Goal: Transaction & Acquisition: Purchase product/service

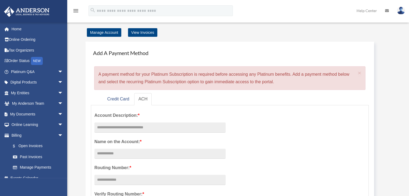
scroll to position [54, 0]
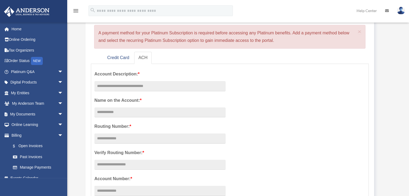
click at [373, 11] on link "Help Center" at bounding box center [367, 10] width 29 height 21
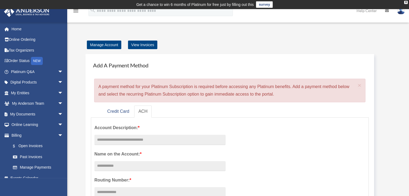
click at [407, 0] on td "Get a chance to win 6 months of Platinum for free just by filling out this surv…" at bounding box center [204, 4] width 409 height 9
click at [406, 3] on div "X" at bounding box center [405, 2] width 3 height 3
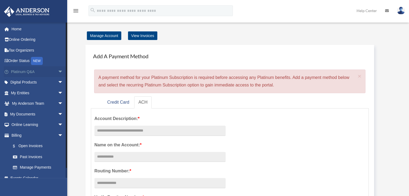
click at [58, 71] on span "arrow_drop_down" at bounding box center [63, 71] width 11 height 11
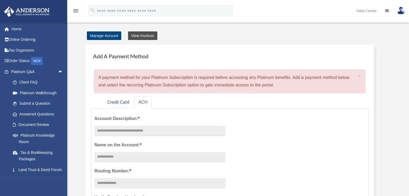
click at [147, 34] on link "View Invoices" at bounding box center [142, 35] width 29 height 9
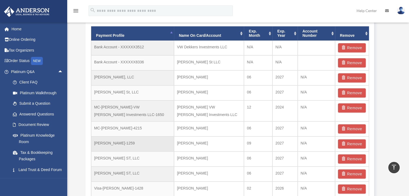
scroll to position [377, 0]
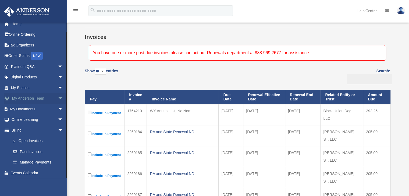
scroll to position [6, 0]
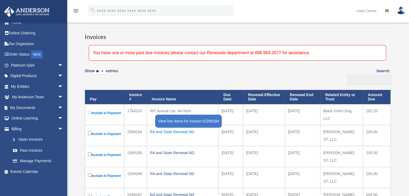
click at [171, 134] on div "RA and State Renewal ND" at bounding box center [183, 132] width 66 height 8
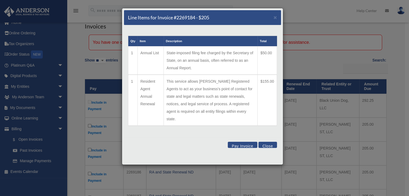
scroll to position [54, 0]
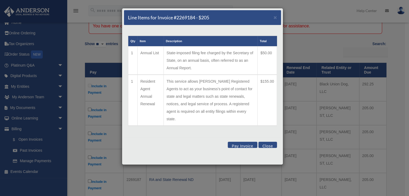
click at [270, 142] on button "Close" at bounding box center [268, 145] width 19 height 6
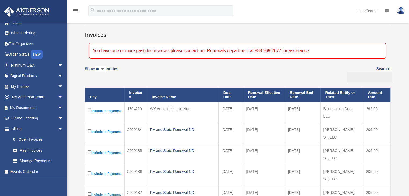
scroll to position [0, 0]
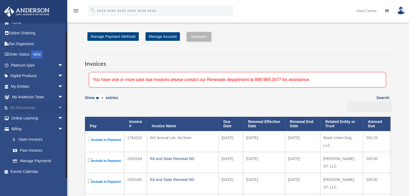
click at [58, 106] on span "arrow_drop_down" at bounding box center [63, 107] width 11 height 11
click at [24, 119] on link "Box" at bounding box center [40, 118] width 64 height 11
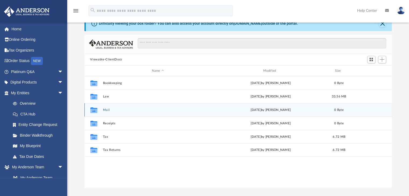
scroll to position [27, 0]
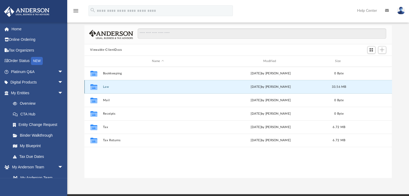
click at [108, 87] on button "Law" at bounding box center [158, 86] width 110 height 3
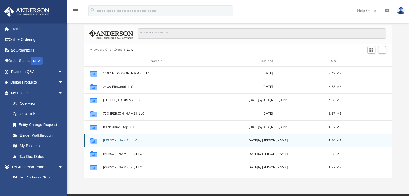
click at [109, 138] on div "Collaborated Folder Brian ST, LLC Wed Nov 13 2024 by Cat Hernandez Sarmiento 1.…" at bounding box center [238, 140] width 308 height 13
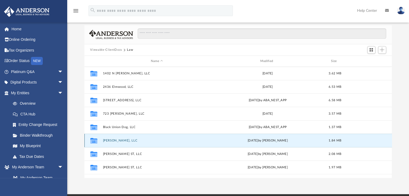
click at [113, 140] on button "Brian ST, LLC" at bounding box center [157, 140] width 108 height 3
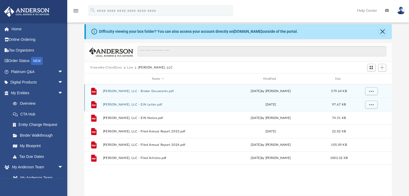
scroll to position [0, 0]
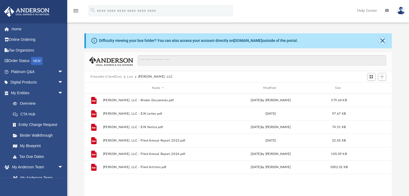
click at [382, 39] on button "Close" at bounding box center [383, 41] width 8 height 8
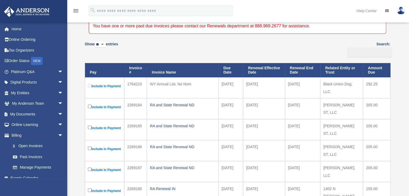
scroll to position [81, 0]
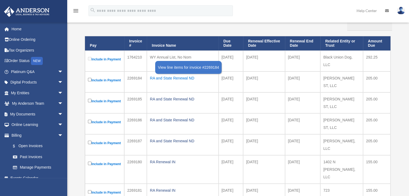
click at [178, 80] on div "RA and State Renewal ND" at bounding box center [183, 79] width 66 height 8
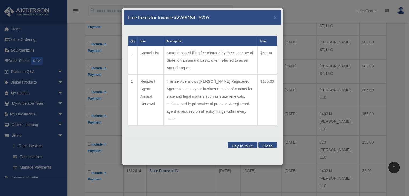
scroll to position [135, 0]
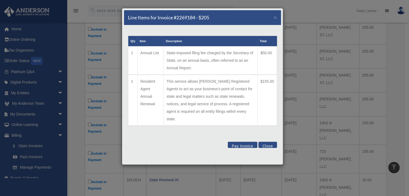
click at [268, 142] on button "Close" at bounding box center [268, 145] width 19 height 6
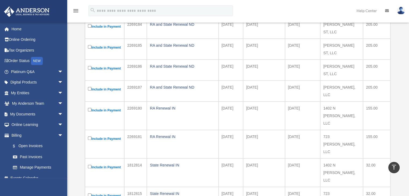
scroll to position [108, 0]
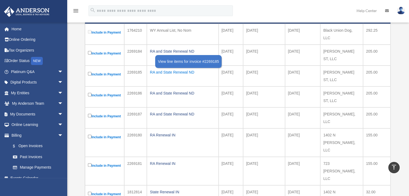
click at [171, 76] on div "RA and State Renewal ND" at bounding box center [183, 73] width 66 height 8
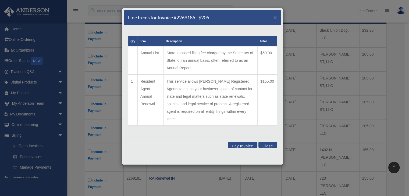
click at [245, 16] on div "Line Items for Invoice #2269185 - $205 ×" at bounding box center [202, 17] width 157 height 15
click at [275, 16] on span "×" at bounding box center [275, 17] width 3 height 6
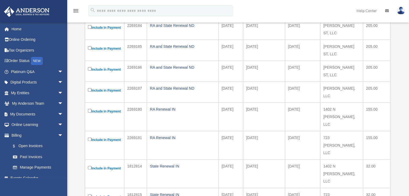
scroll to position [135, 0]
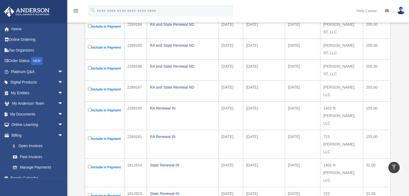
click at [256, 102] on td "2025-11-16" at bounding box center [264, 91] width 42 height 21
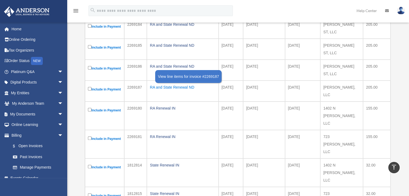
click at [181, 91] on div "RA and State Renewal ND" at bounding box center [183, 88] width 66 height 8
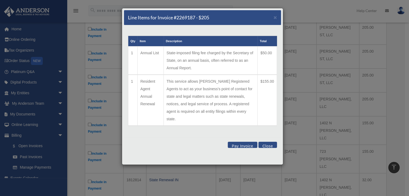
drag, startPoint x: 269, startPoint y: 138, endPoint x: 266, endPoint y: 133, distance: 5.4
click at [270, 142] on button "Close" at bounding box center [268, 145] width 19 height 6
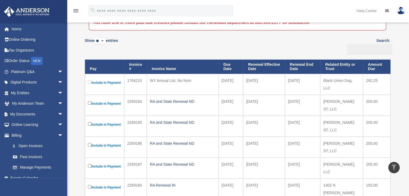
scroll to position [54, 0]
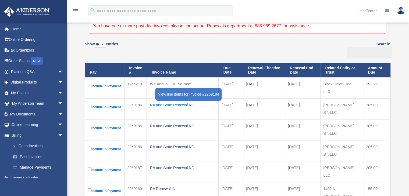
click at [181, 108] on div "RA and State Renewal ND" at bounding box center [183, 105] width 66 height 8
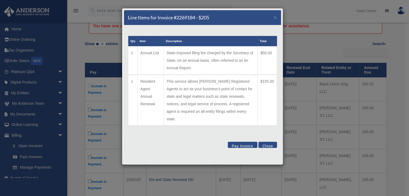
click at [267, 142] on button "Close" at bounding box center [268, 145] width 19 height 6
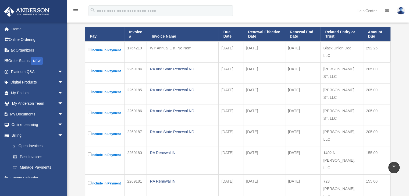
scroll to position [81, 0]
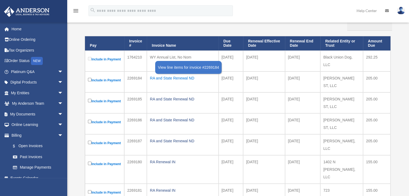
click at [178, 80] on div "RA and State Renewal ND" at bounding box center [183, 79] width 66 height 8
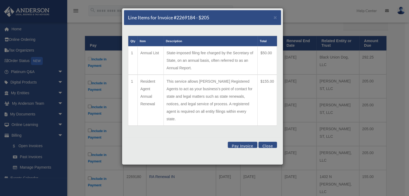
click at [268, 142] on button "Close" at bounding box center [268, 145] width 19 height 6
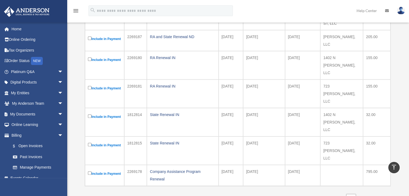
scroll to position [188, 0]
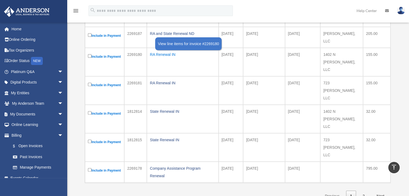
click at [165, 58] on div "RA Renewal IN" at bounding box center [183, 55] width 66 height 8
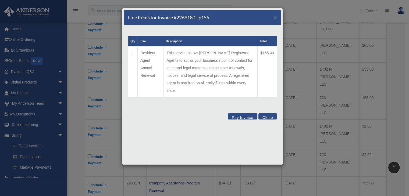
click at [270, 114] on button "Close" at bounding box center [268, 117] width 19 height 6
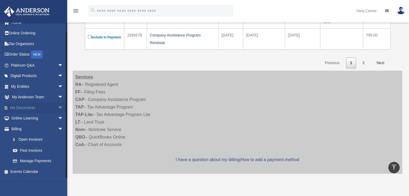
scroll to position [323, 0]
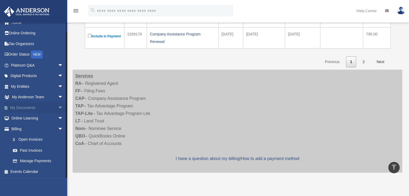
click at [58, 105] on span "arrow_drop_down" at bounding box center [63, 107] width 11 height 11
click at [23, 116] on link "Box" at bounding box center [40, 118] width 64 height 11
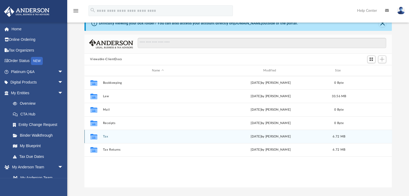
scroll to position [27, 0]
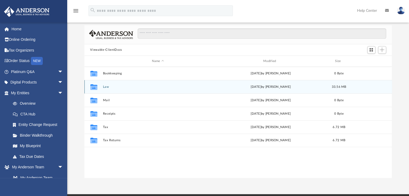
click at [104, 86] on button "Law" at bounding box center [158, 86] width 110 height 3
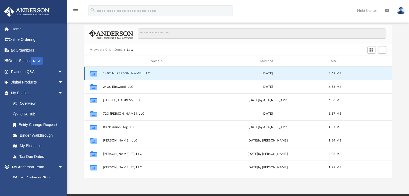
click at [110, 73] on button "1402 N [PERSON_NAME], LLC" at bounding box center [157, 73] width 108 height 3
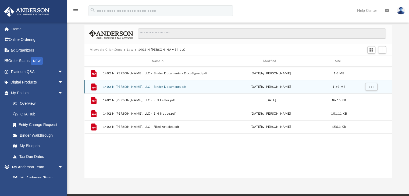
click at [151, 86] on button "1402 N Ewing, LLC - Binder Documents.pdf" at bounding box center [158, 86] width 110 height 3
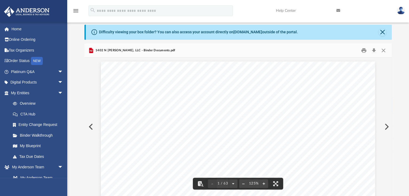
scroll to position [0, 0]
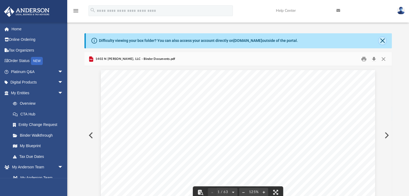
click at [381, 40] on button "Close" at bounding box center [383, 41] width 8 height 8
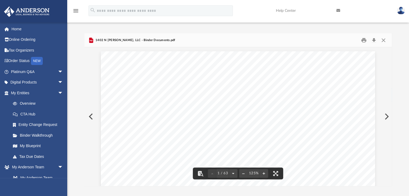
scroll to position [27, 0]
click at [383, 39] on button "Close" at bounding box center [384, 40] width 10 height 8
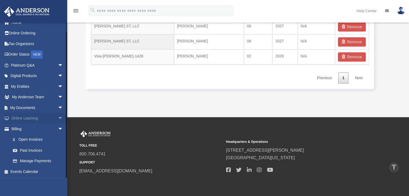
scroll to position [484, 0]
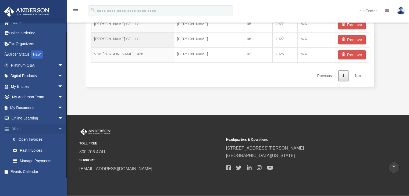
click at [58, 129] on span "arrow_drop_down" at bounding box center [63, 129] width 11 height 11
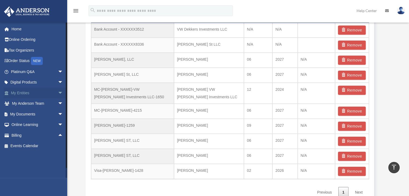
scroll to position [377, 0]
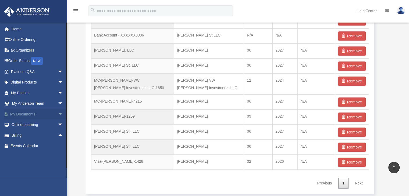
click at [58, 112] on span "arrow_drop_down" at bounding box center [63, 114] width 11 height 11
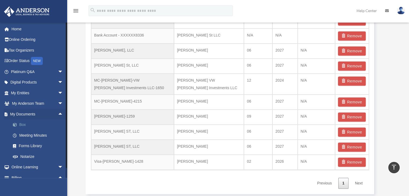
click at [22, 124] on link "Box" at bounding box center [40, 125] width 64 height 11
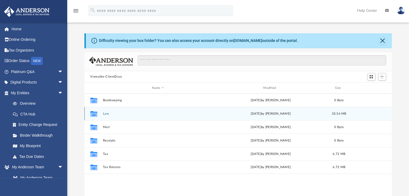
scroll to position [118, 303]
click at [106, 111] on div "Collaborated Folder Law Mon Jun 23 2025 by Joyce Johnson 33.56 MB" at bounding box center [238, 113] width 308 height 13
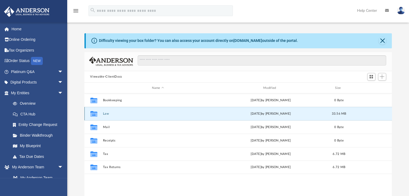
click at [105, 115] on button "Law" at bounding box center [158, 113] width 110 height 3
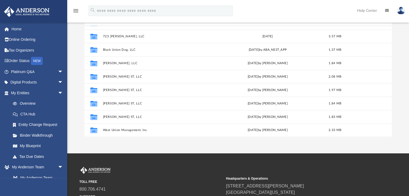
scroll to position [81, 0]
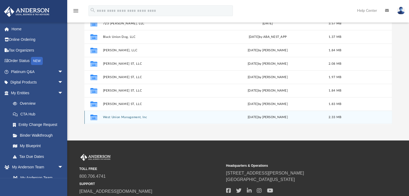
click at [122, 116] on button "West Union Management, Inc" at bounding box center [157, 117] width 108 height 3
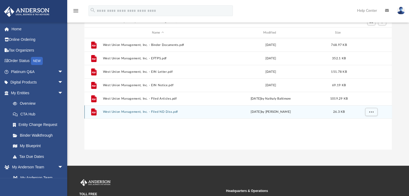
scroll to position [27, 0]
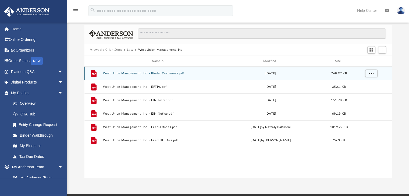
click at [169, 72] on button "West Union Management, Inc. - Binder Documents.pdf" at bounding box center [158, 73] width 110 height 3
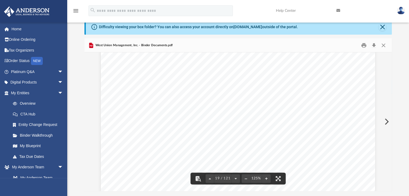
scroll to position [6537, 0]
click at [382, 25] on button "Close" at bounding box center [383, 27] width 8 height 8
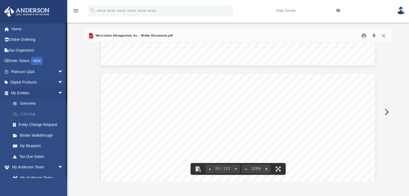
scroll to position [0, 0]
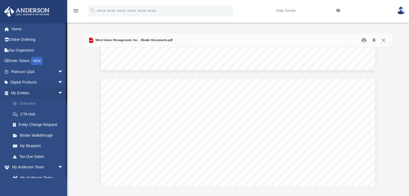
click at [30, 103] on link "Overview" at bounding box center [40, 103] width 64 height 11
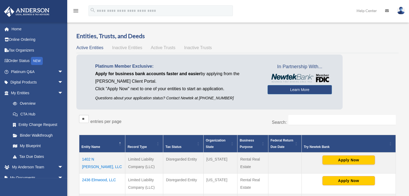
click at [128, 48] on span "Inactive Entities" at bounding box center [127, 47] width 30 height 5
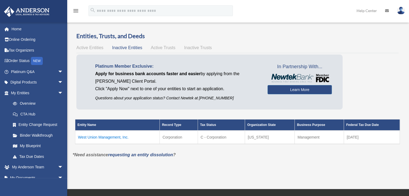
click at [119, 137] on td "West Union Management, Inc." at bounding box center [117, 137] width 84 height 13
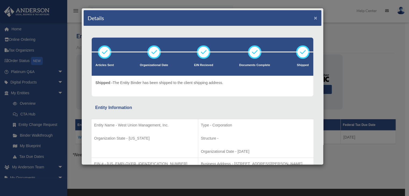
click at [314, 16] on button "×" at bounding box center [315, 18] width 3 height 6
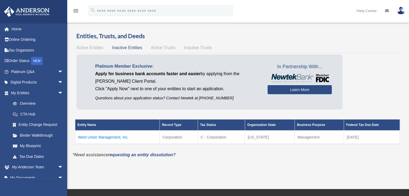
click at [165, 47] on span "Active Trusts" at bounding box center [163, 47] width 25 height 5
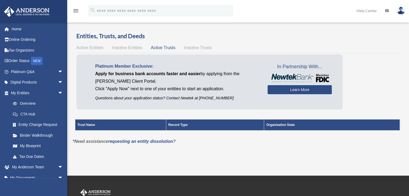
click at [195, 47] on span "Inactive Trusts" at bounding box center [198, 47] width 28 height 5
click at [157, 47] on span "Active Trusts" at bounding box center [163, 47] width 25 height 5
click at [126, 47] on span "Inactive Entities" at bounding box center [127, 47] width 30 height 5
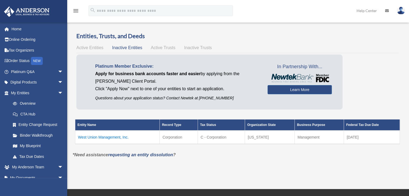
click at [94, 48] on span "Active Entities" at bounding box center [89, 47] width 27 height 5
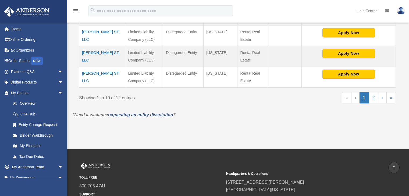
scroll to position [296, 0]
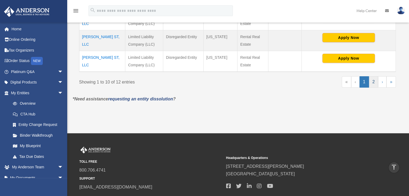
click at [374, 81] on link "2" at bounding box center [373, 81] width 9 height 11
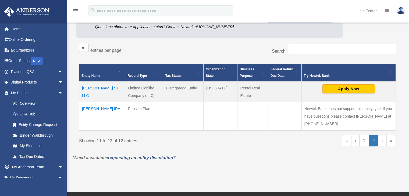
scroll to position [81, 0]
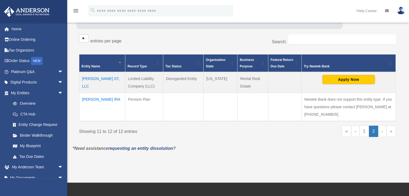
click at [105, 100] on td "Vicki Dekkers IRA" at bounding box center [102, 107] width 46 height 29
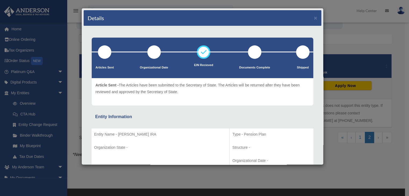
scroll to position [0, 0]
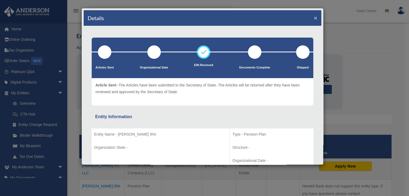
click at [314, 17] on button "×" at bounding box center [315, 18] width 3 height 6
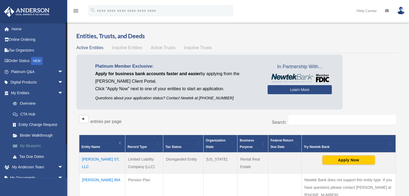
click at [33, 146] on link "My Blueprint" at bounding box center [40, 146] width 64 height 11
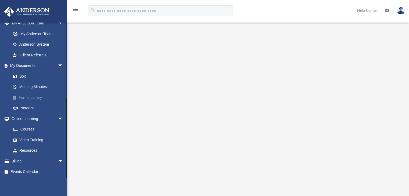
scroll to position [27, 0]
click at [26, 129] on link "Courses" at bounding box center [40, 129] width 64 height 11
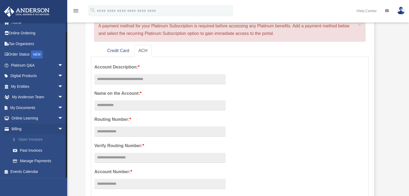
scroll to position [54, 0]
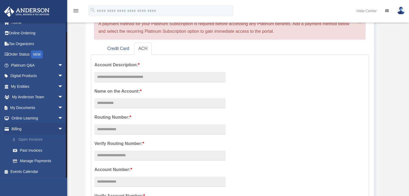
click at [31, 139] on link "$ Open Invoices" at bounding box center [40, 140] width 64 height 11
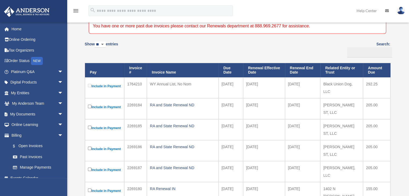
scroll to position [81, 0]
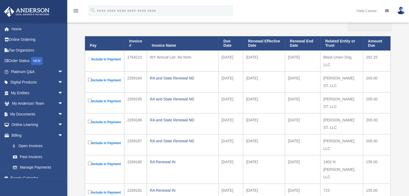
click at [179, 56] on div "WY Annual List, No Nom" at bounding box center [183, 58] width 66 height 8
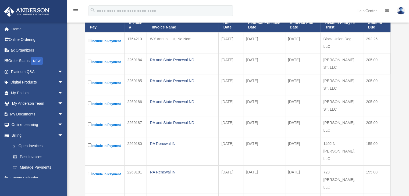
scroll to position [108, 0]
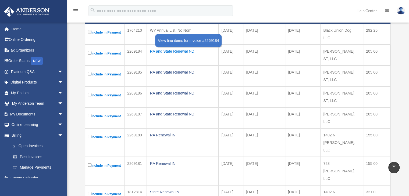
click at [180, 53] on div "RA and State Renewal ND" at bounding box center [183, 52] width 66 height 8
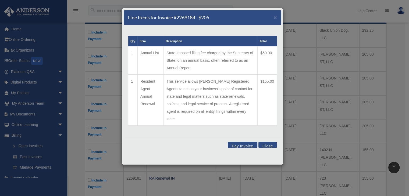
scroll to position [135, 0]
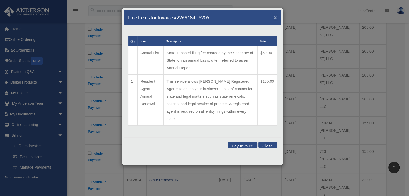
click at [275, 17] on span "×" at bounding box center [275, 17] width 3 height 6
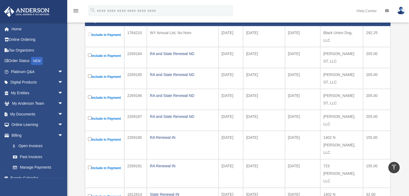
scroll to position [79, 0]
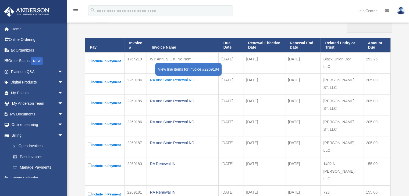
click at [178, 82] on div "RA and State Renewal ND" at bounding box center [183, 80] width 66 height 8
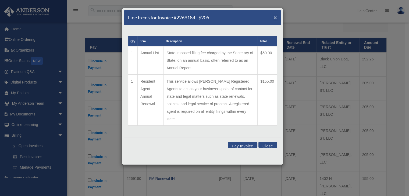
click at [274, 18] on span "×" at bounding box center [275, 17] width 3 height 6
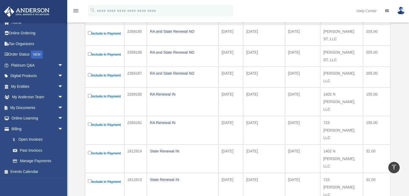
scroll to position [133, 0]
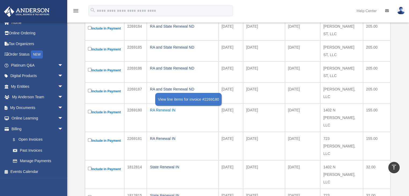
click at [168, 114] on div "RA Renewal IN" at bounding box center [183, 111] width 66 height 8
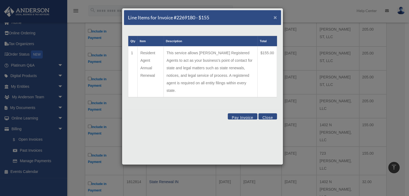
click at [275, 17] on span "×" at bounding box center [275, 17] width 3 height 6
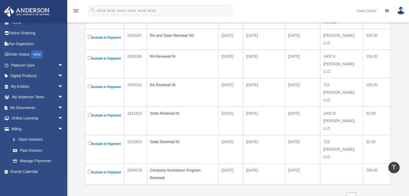
scroll to position [213, 0]
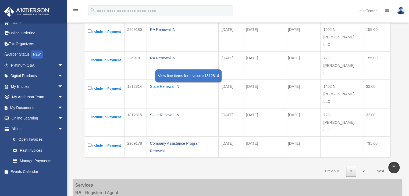
click at [170, 90] on div "State Renewal IN" at bounding box center [183, 87] width 66 height 8
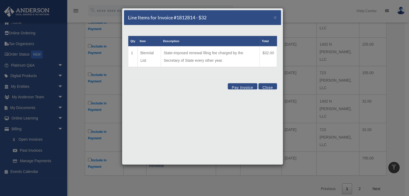
click at [268, 86] on button "Close" at bounding box center [268, 86] width 19 height 6
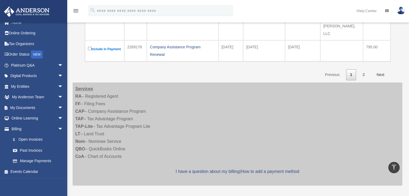
scroll to position [321, 0]
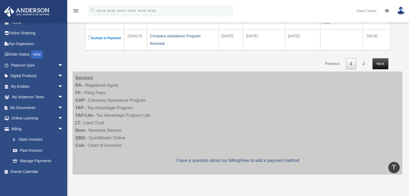
click at [384, 60] on link "Next" at bounding box center [381, 63] width 16 height 11
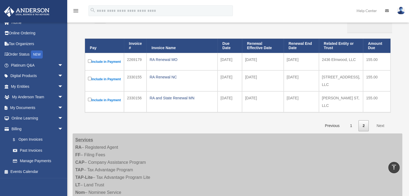
scroll to position [73, 0]
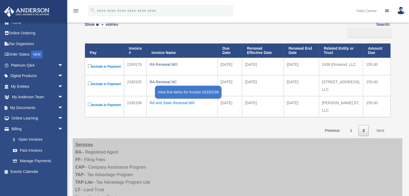
click at [183, 107] on div "RA and State Renewal MN" at bounding box center [182, 103] width 65 height 8
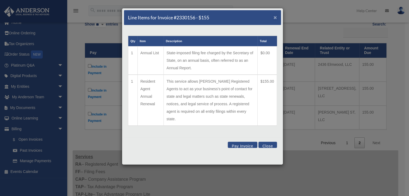
click at [275, 16] on span "×" at bounding box center [275, 17] width 3 height 6
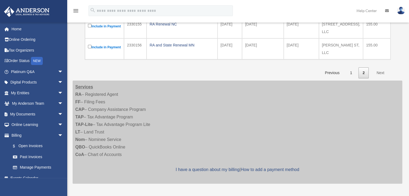
scroll to position [135, 0]
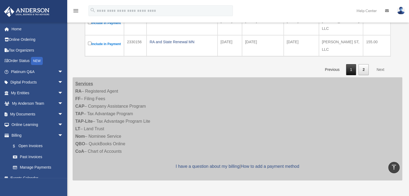
click at [349, 75] on link "1" at bounding box center [351, 69] width 10 height 11
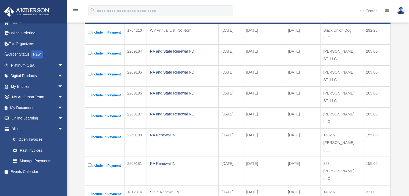
scroll to position [0, 0]
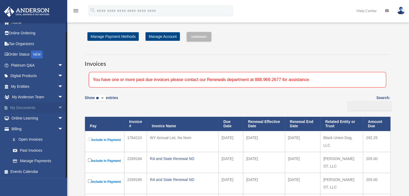
click at [58, 108] on span "arrow_drop_down" at bounding box center [63, 107] width 11 height 11
click at [37, 107] on link "My Documents arrow_drop_up" at bounding box center [38, 107] width 68 height 11
click at [58, 107] on span "arrow_drop_up" at bounding box center [63, 107] width 11 height 11
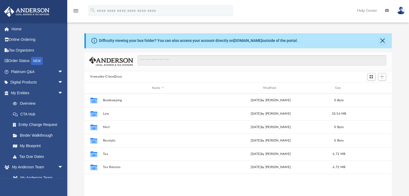
scroll to position [118, 303]
click at [58, 91] on span "arrow_drop_down" at bounding box center [63, 93] width 11 height 11
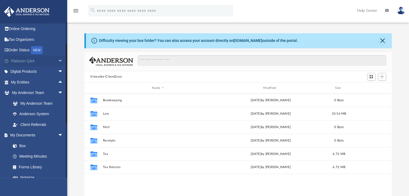
scroll to position [0, 0]
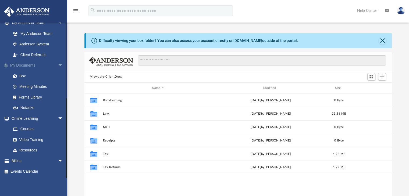
click at [58, 65] on span "arrow_drop_down" at bounding box center [63, 65] width 11 height 11
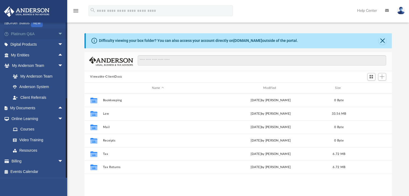
click at [58, 66] on span "arrow_drop_down" at bounding box center [63, 66] width 11 height 11
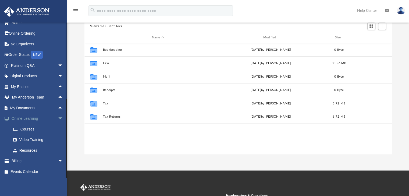
scroll to position [54, 0]
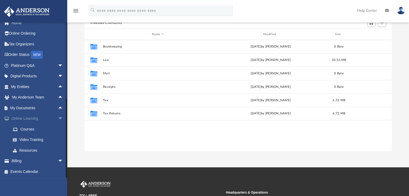
click at [58, 118] on span "arrow_drop_down" at bounding box center [63, 119] width 11 height 11
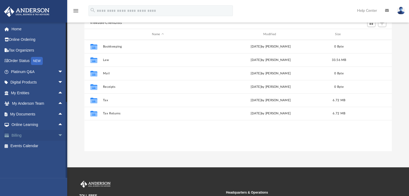
click at [58, 136] on span "arrow_drop_down" at bounding box center [63, 135] width 11 height 11
click at [30, 146] on link "$ Open Invoices" at bounding box center [40, 146] width 64 height 11
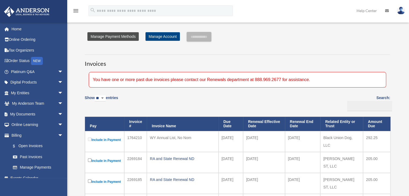
click at [115, 35] on link "Manage Payment Methods" at bounding box center [112, 36] width 51 height 9
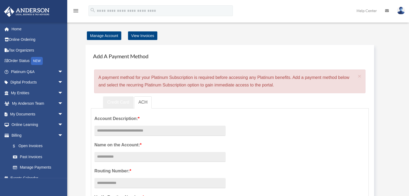
click at [111, 100] on link "Credit Card" at bounding box center [118, 103] width 31 height 12
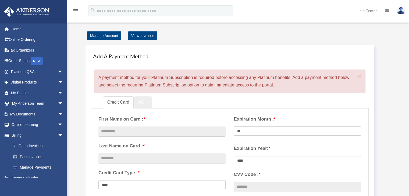
click at [142, 102] on link "ACH" at bounding box center [143, 103] width 18 height 12
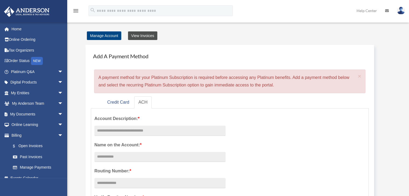
click at [144, 34] on link "View Invoices" at bounding box center [142, 35] width 29 height 9
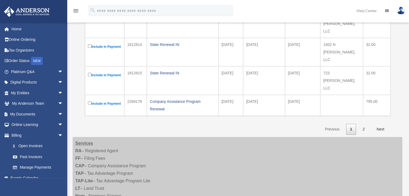
scroll to position [323, 0]
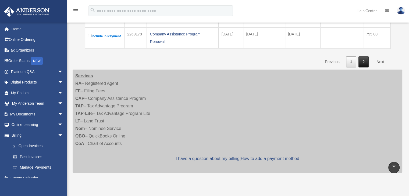
click at [365, 59] on link "2" at bounding box center [364, 61] width 10 height 11
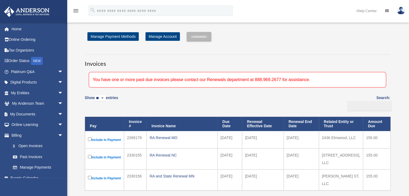
scroll to position [81, 0]
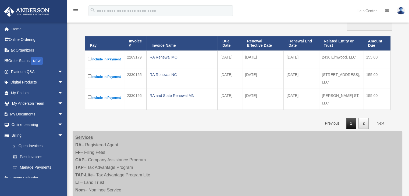
click at [352, 129] on link "1" at bounding box center [351, 123] width 10 height 11
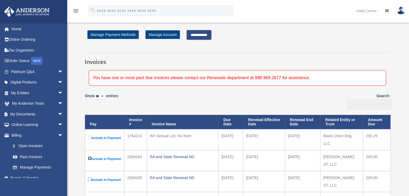
scroll to position [0, 0]
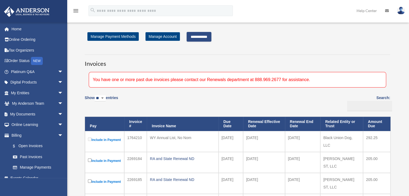
click at [200, 37] on input "**********" at bounding box center [199, 37] width 25 height 10
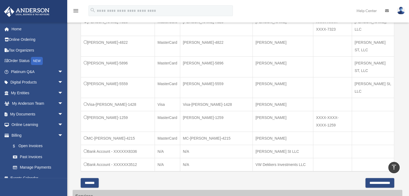
scroll to position [215, 0]
click at [373, 178] on input "**********" at bounding box center [380, 183] width 29 height 10
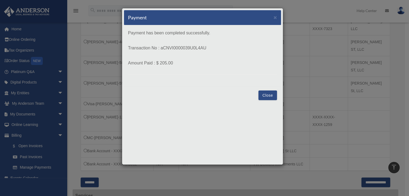
click at [272, 98] on button "Close" at bounding box center [268, 96] width 19 height 10
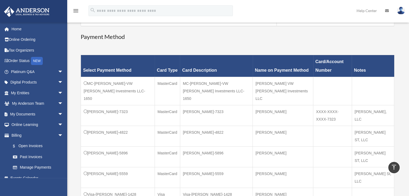
scroll to position [135, 0]
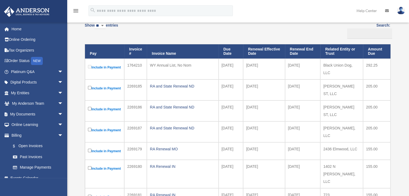
scroll to position [81, 0]
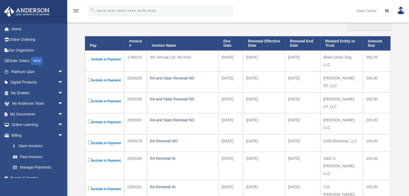
click at [101, 83] on label "Include in Payment" at bounding box center [104, 80] width 33 height 7
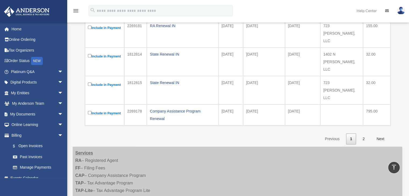
scroll to position [269, 0]
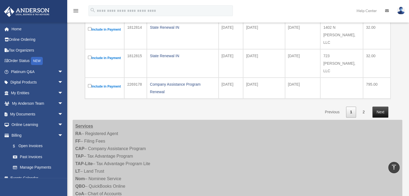
click at [385, 114] on link "Next" at bounding box center [381, 112] width 16 height 11
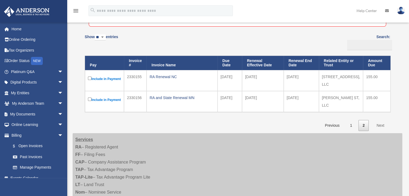
scroll to position [135, 0]
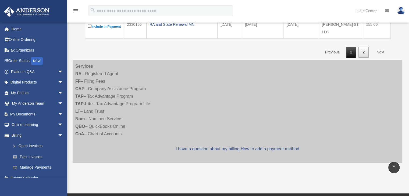
click at [356, 58] on link "1" at bounding box center [351, 52] width 10 height 11
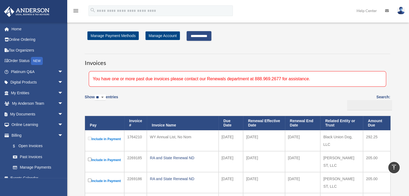
scroll to position [0, 0]
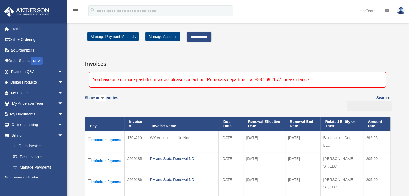
click at [200, 36] on input "**********" at bounding box center [199, 37] width 25 height 10
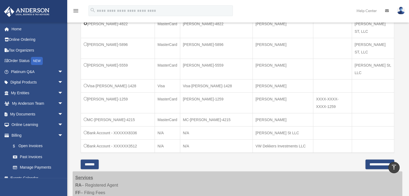
scroll to position [269, 0]
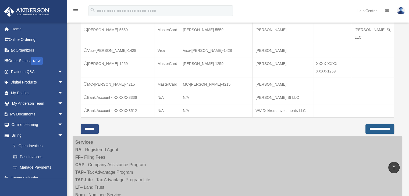
click at [369, 124] on input "**********" at bounding box center [380, 129] width 29 height 10
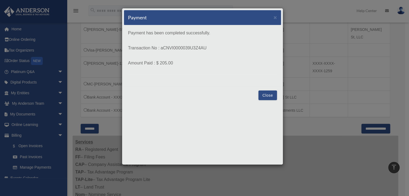
click at [271, 97] on button "Close" at bounding box center [268, 96] width 19 height 10
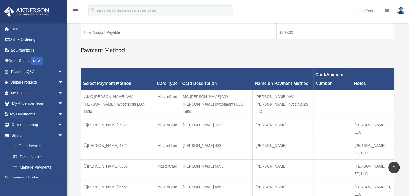
scroll to position [81, 0]
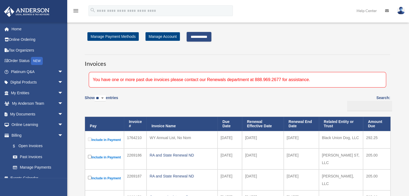
click at [210, 36] on input "**********" at bounding box center [199, 37] width 25 height 10
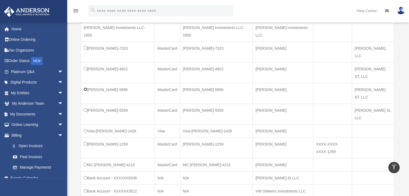
scroll to position [215, 0]
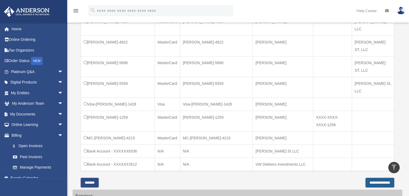
click at [382, 178] on input "**********" at bounding box center [380, 183] width 29 height 10
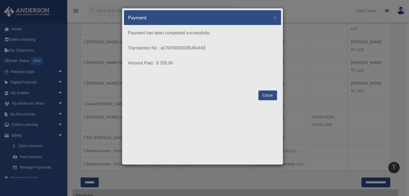
click at [268, 94] on button "Close" at bounding box center [268, 96] width 19 height 10
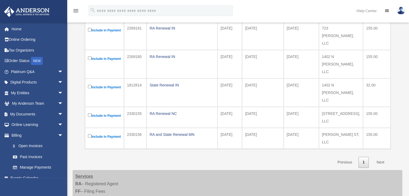
drag, startPoint x: 0, startPoint y: 0, endPoint x: 94, endPoint y: 151, distance: 178.0
click at [93, 149] on td "Include in Payment" at bounding box center [104, 138] width 39 height 21
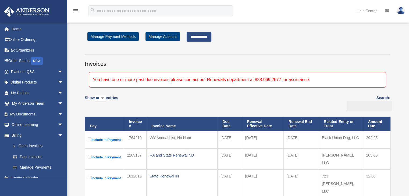
click at [208, 35] on input "**********" at bounding box center [199, 37] width 25 height 10
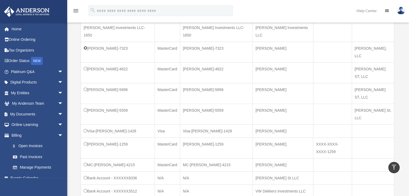
scroll to position [215, 0]
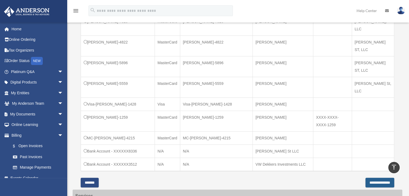
click at [377, 178] on input "**********" at bounding box center [380, 183] width 29 height 10
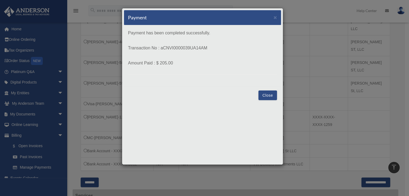
click at [268, 93] on button "Close" at bounding box center [268, 96] width 19 height 10
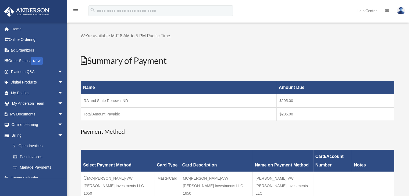
scroll to position [108, 0]
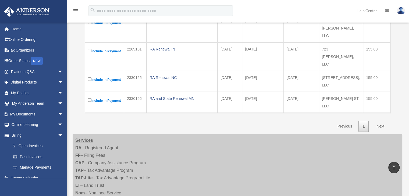
scroll to position [243, 0]
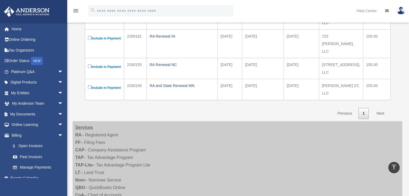
click at [382, 116] on link "Next" at bounding box center [381, 113] width 16 height 11
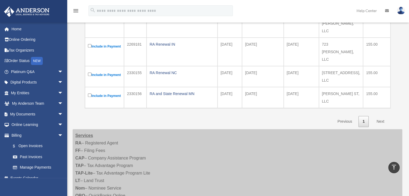
scroll to position [270, 0]
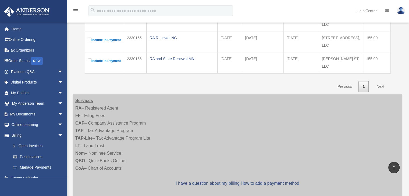
click at [383, 89] on link "Next" at bounding box center [381, 86] width 16 height 11
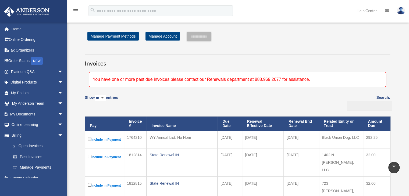
scroll to position [0, 0]
